Goal: Task Accomplishment & Management: Use online tool/utility

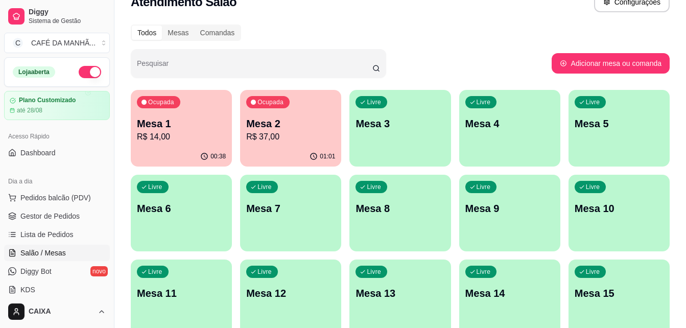
scroll to position [20, 0]
click at [197, 110] on div "Ocupada Mesa 1 R$ 14,00" at bounding box center [181, 118] width 98 height 55
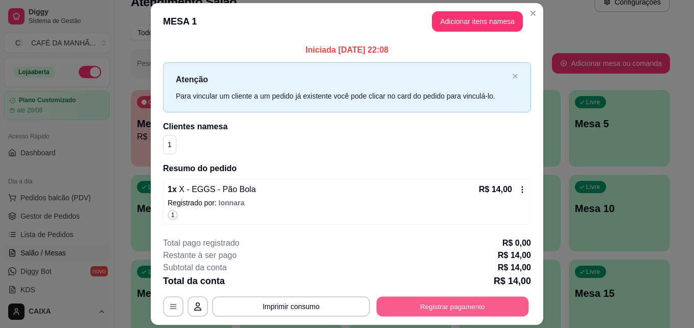
click at [425, 310] on button "Registrar pagamento" at bounding box center [453, 306] width 152 height 20
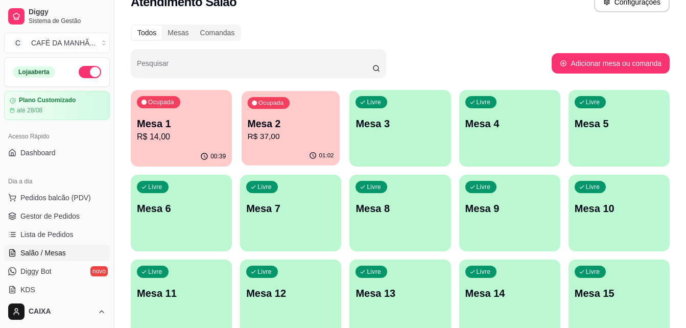
click at [301, 117] on p "Mesa 2" at bounding box center [291, 124] width 86 height 14
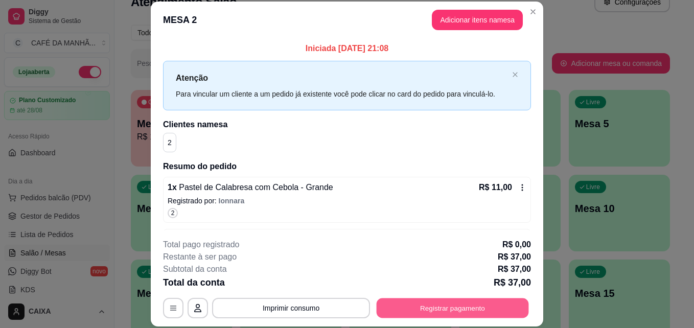
click at [472, 309] on button "Registrar pagamento" at bounding box center [453, 308] width 152 height 20
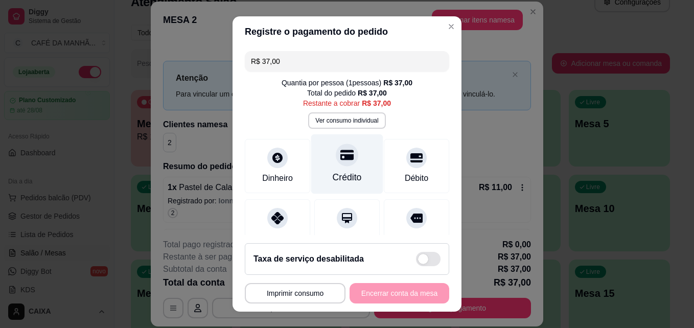
click at [339, 147] on div at bounding box center [347, 155] width 22 height 22
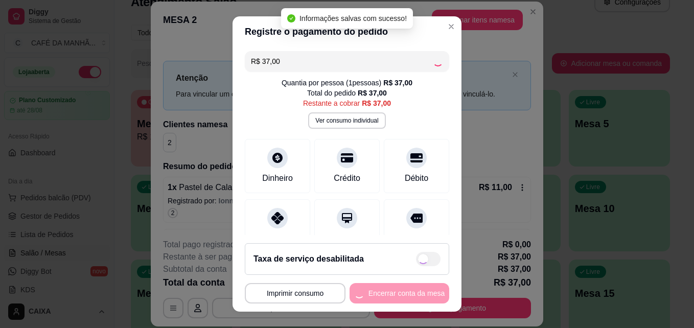
type input "R$ 0,00"
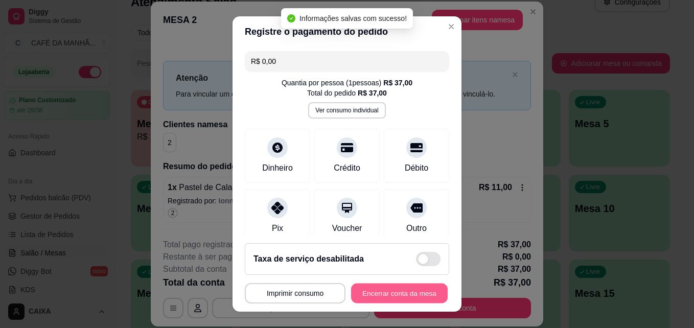
click at [378, 296] on button "Encerrar conta da mesa" at bounding box center [399, 294] width 97 height 20
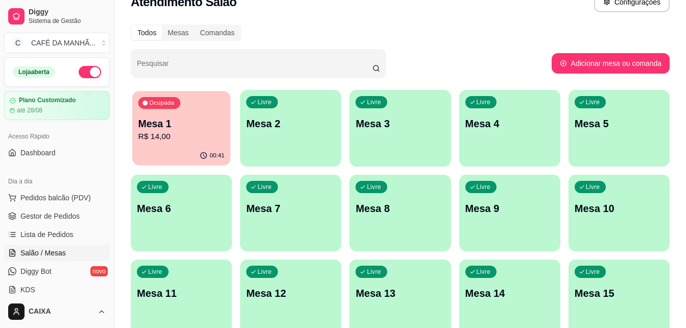
click at [184, 126] on p "Mesa 1" at bounding box center [181, 124] width 86 height 14
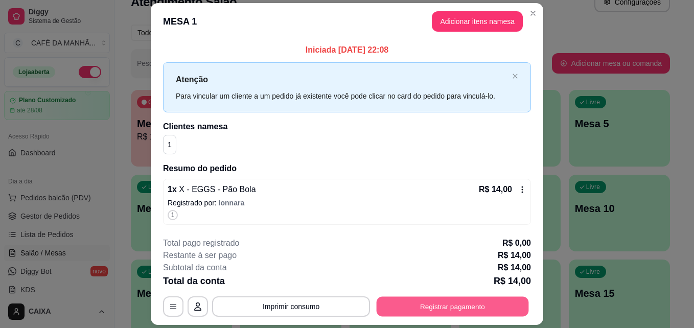
click at [428, 304] on button "Registrar pagamento" at bounding box center [453, 306] width 152 height 20
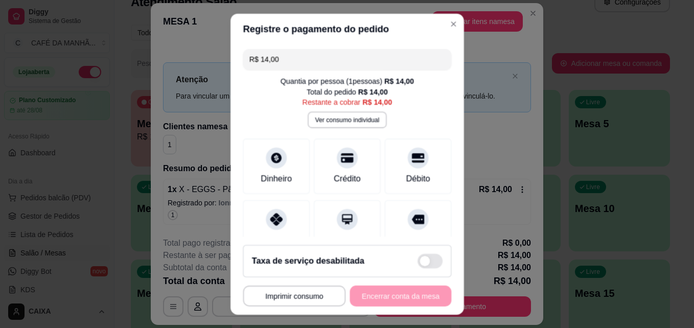
click at [428, 304] on footer "**********" at bounding box center [346, 276] width 233 height 78
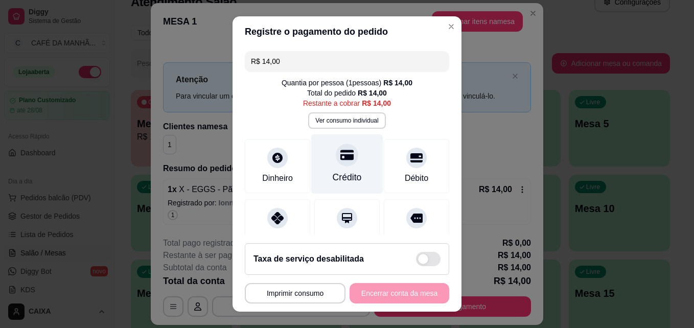
click at [349, 192] on div "Crédito" at bounding box center [347, 164] width 72 height 60
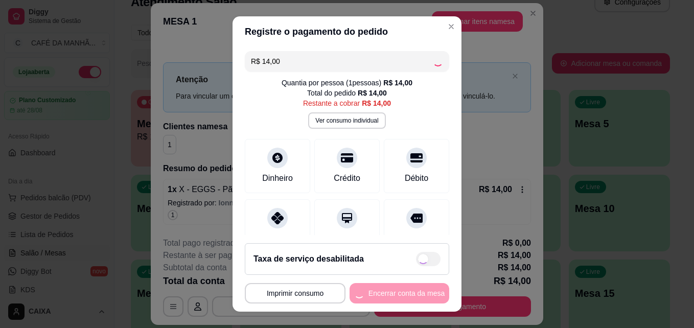
type input "R$ 0,00"
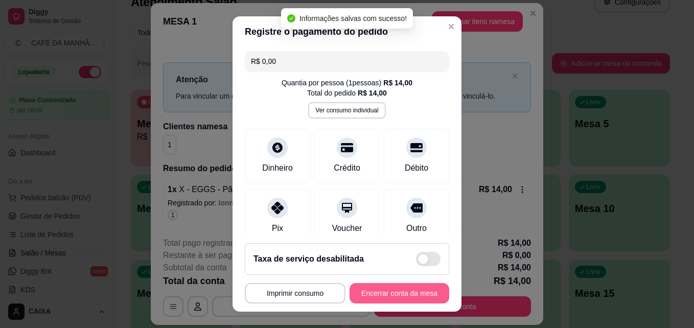
click at [374, 287] on button "Encerrar conta da mesa" at bounding box center [399, 293] width 100 height 20
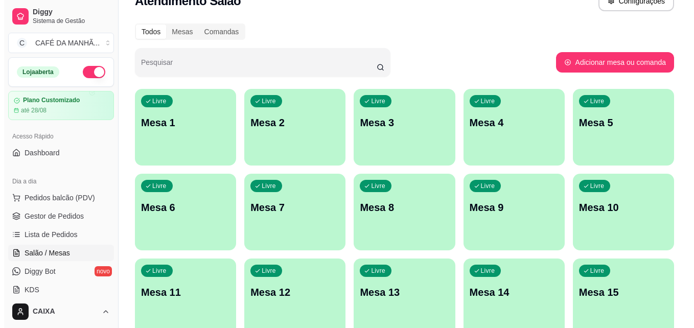
scroll to position [0, 0]
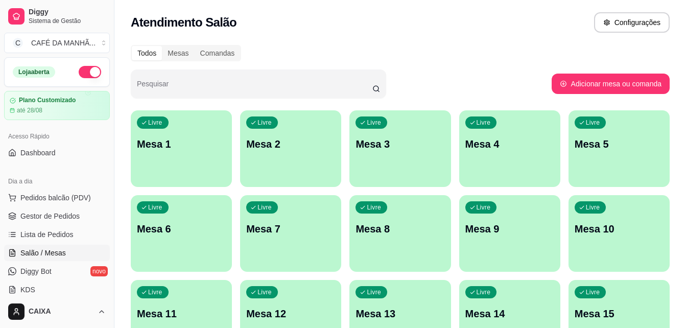
drag, startPoint x: 112, startPoint y: 121, endPoint x: 130, endPoint y: 120, distance: 17.9
click at [130, 120] on div "Diggy Sistema de Gestão C CAFÉ DA MANHÃ ... Loja aberta Plano Customizado até 2…" at bounding box center [343, 284] width 686 height 568
drag, startPoint x: 111, startPoint y: 131, endPoint x: 123, endPoint y: 129, distance: 11.8
click at [123, 129] on div "Diggy Sistema de Gestão C CAFÉ DA MANHÃ ... Loja aberta Plano Customizado até 2…" at bounding box center [343, 284] width 686 height 568
drag, startPoint x: 115, startPoint y: 132, endPoint x: 103, endPoint y: 133, distance: 12.4
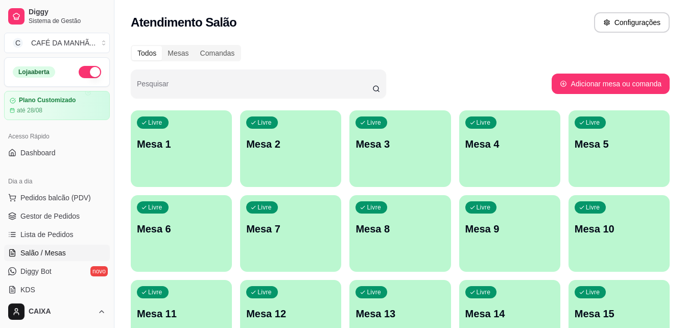
click at [103, 133] on div "Diggy Sistema de Gestão C CAFÉ DA MANHÃ ... Loja aberta Plano Customizado até 2…" at bounding box center [57, 164] width 114 height 328
click at [73, 275] on link "Diggy Bot novo" at bounding box center [57, 271] width 106 height 16
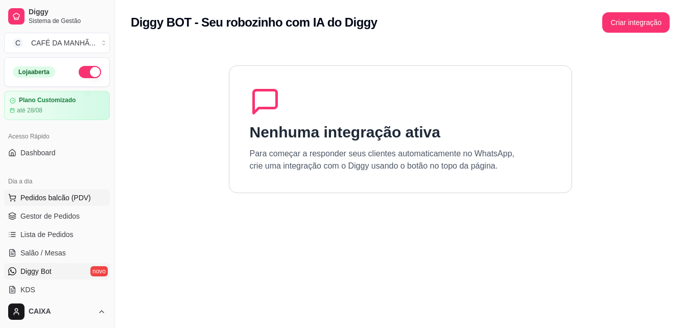
click at [63, 204] on button "Pedidos balcão (PDV)" at bounding box center [57, 198] width 106 height 16
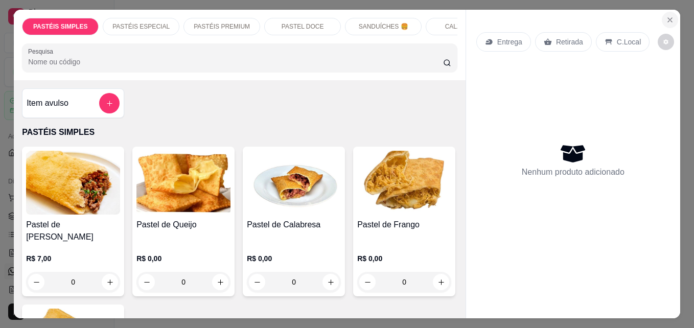
click at [672, 16] on button "Close" at bounding box center [670, 20] width 16 height 16
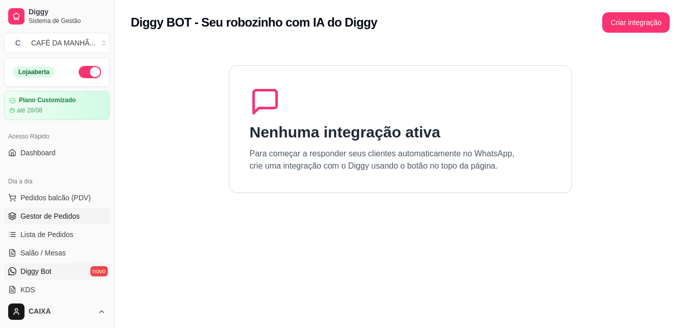
click at [98, 224] on link "Gestor de Pedidos" at bounding box center [57, 216] width 106 height 16
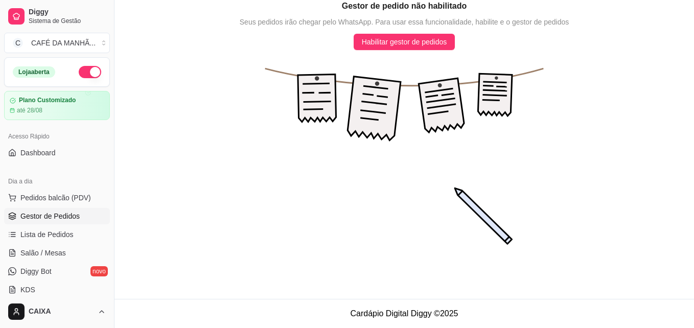
click at [84, 73] on button "button" at bounding box center [90, 72] width 22 height 12
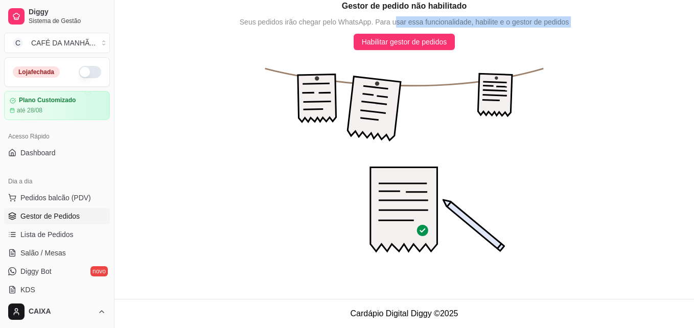
drag, startPoint x: 276, startPoint y: 40, endPoint x: 395, endPoint y: 22, distance: 120.3
click at [395, 22] on div "Gestor de pedido não habilitado Seus pedidos irão chegar pelo WhatsApp. Para us…" at bounding box center [403, 140] width 579 height 280
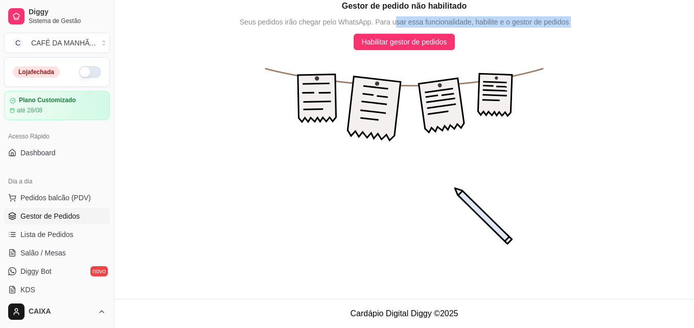
drag, startPoint x: 395, startPoint y: 22, endPoint x: 366, endPoint y: 72, distance: 57.0
click at [366, 72] on icon "animation" at bounding box center [404, 76] width 278 height 17
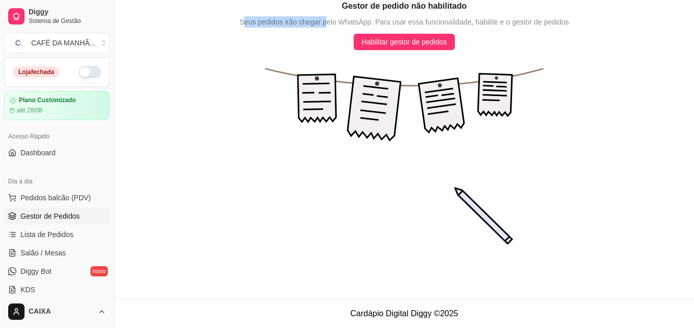
drag, startPoint x: 244, startPoint y: 19, endPoint x: 296, endPoint y: 33, distance: 53.8
click at [296, 33] on div "Gestor de pedido não habilitado Seus pedidos irão chegar pelo WhatsApp. Para us…" at bounding box center [403, 140] width 579 height 280
drag, startPoint x: 296, startPoint y: 33, endPoint x: 234, endPoint y: 92, distance: 86.4
click at [234, 92] on icon "animation" at bounding box center [403, 165] width 579 height 230
